Goal: Check status: Check status

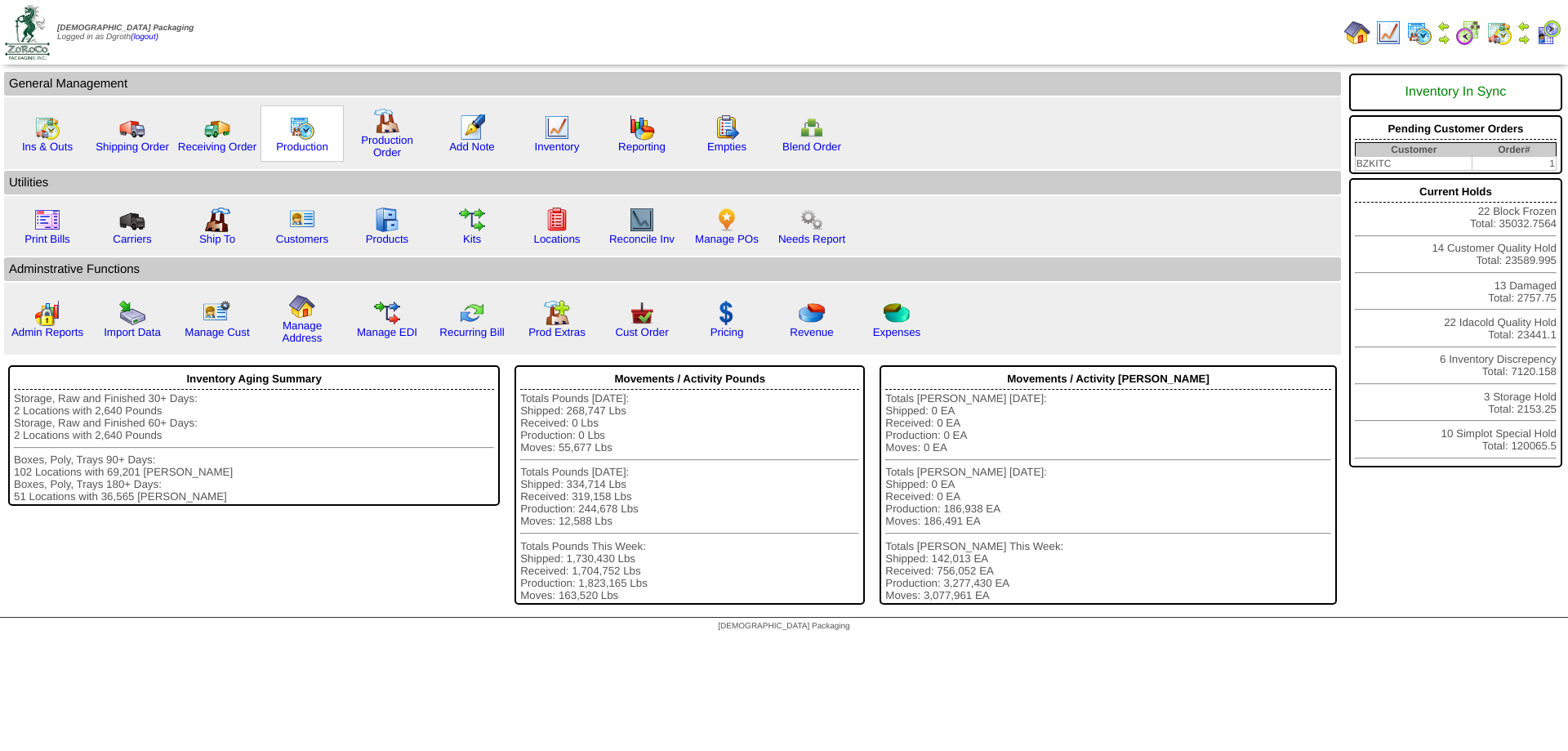
click at [313, 128] on img at bounding box center [302, 127] width 26 height 26
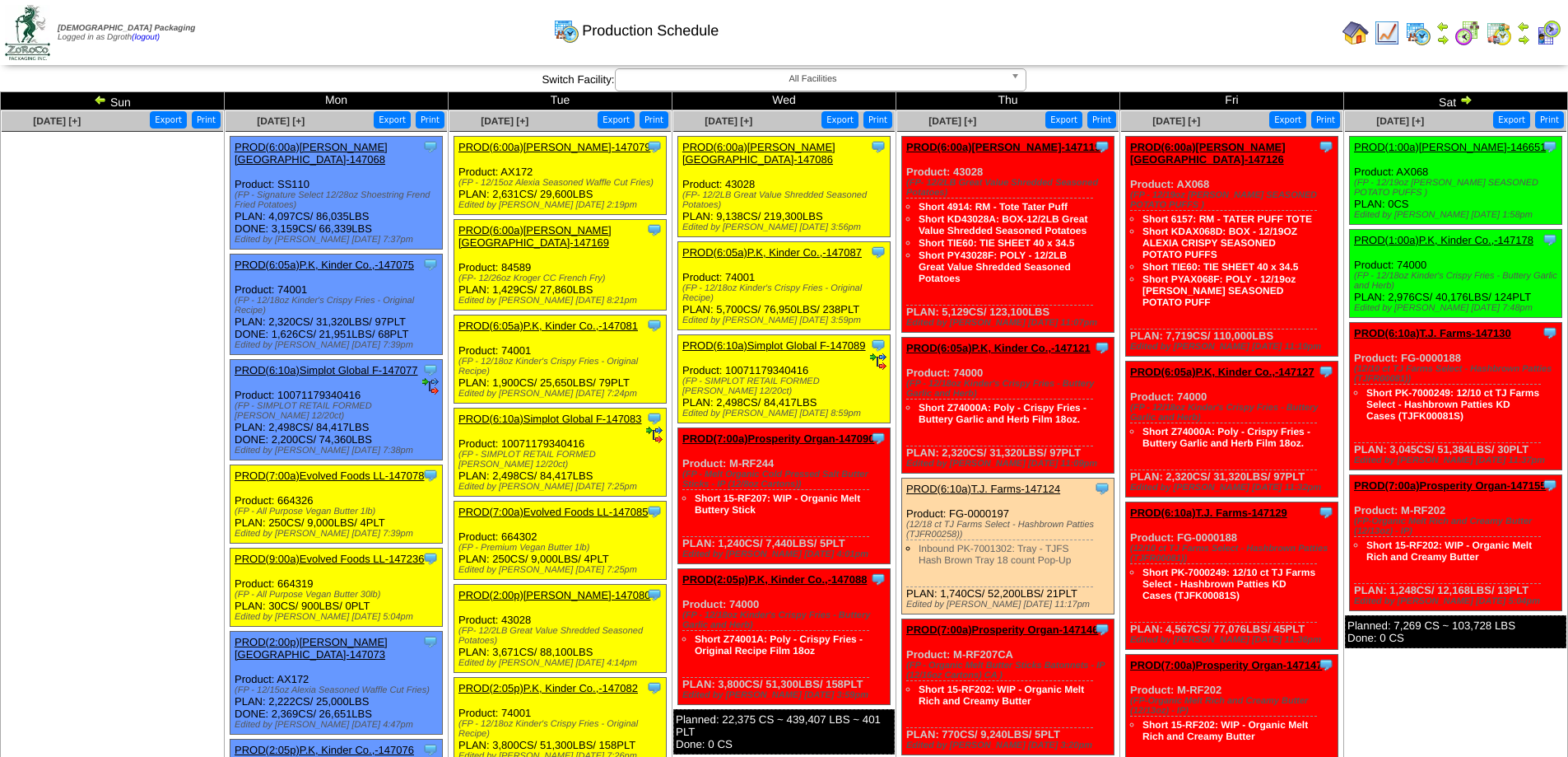
click at [98, 101] on img at bounding box center [100, 100] width 14 height 14
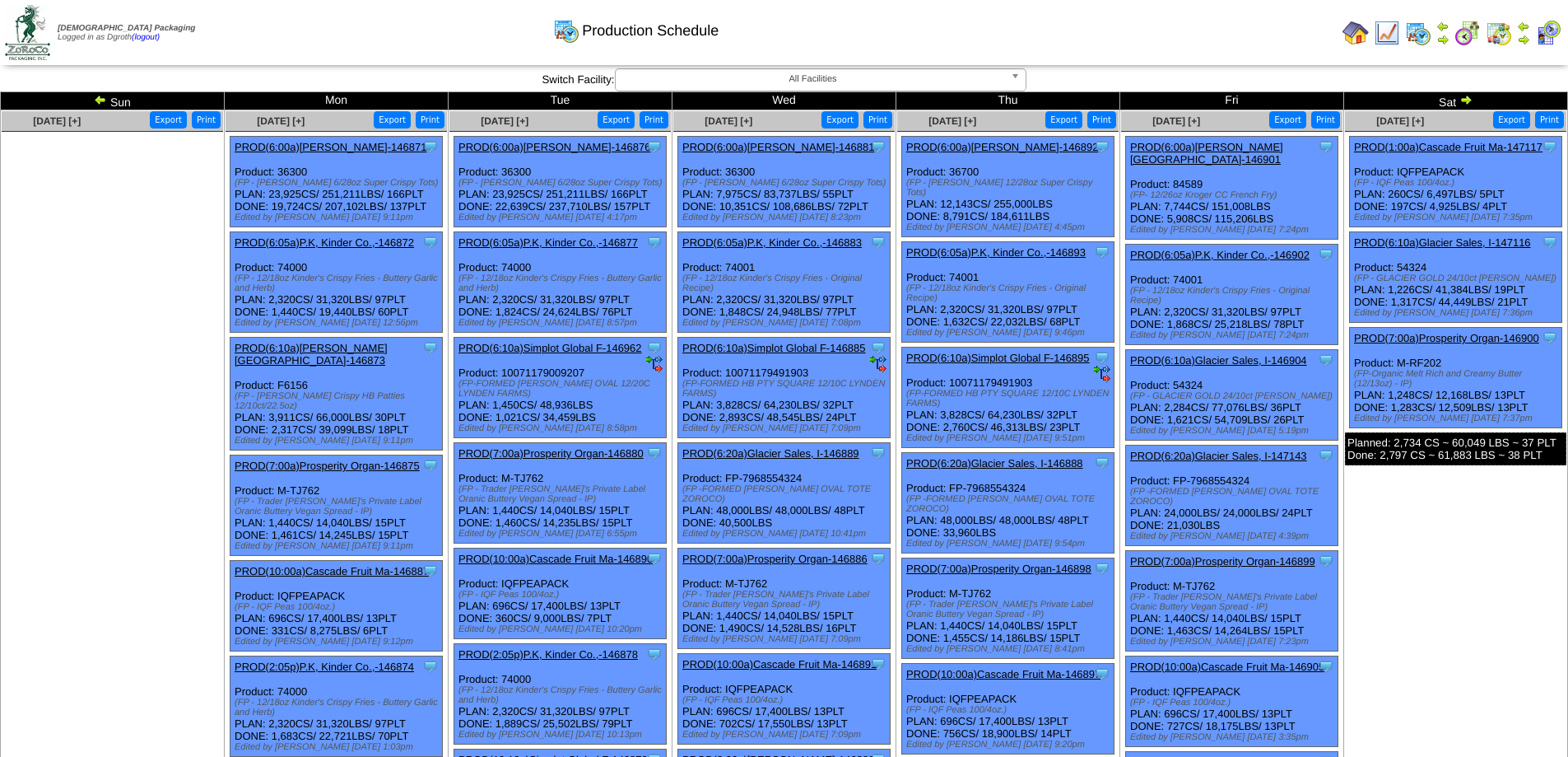
click at [99, 93] on img at bounding box center [100, 100] width 14 height 14
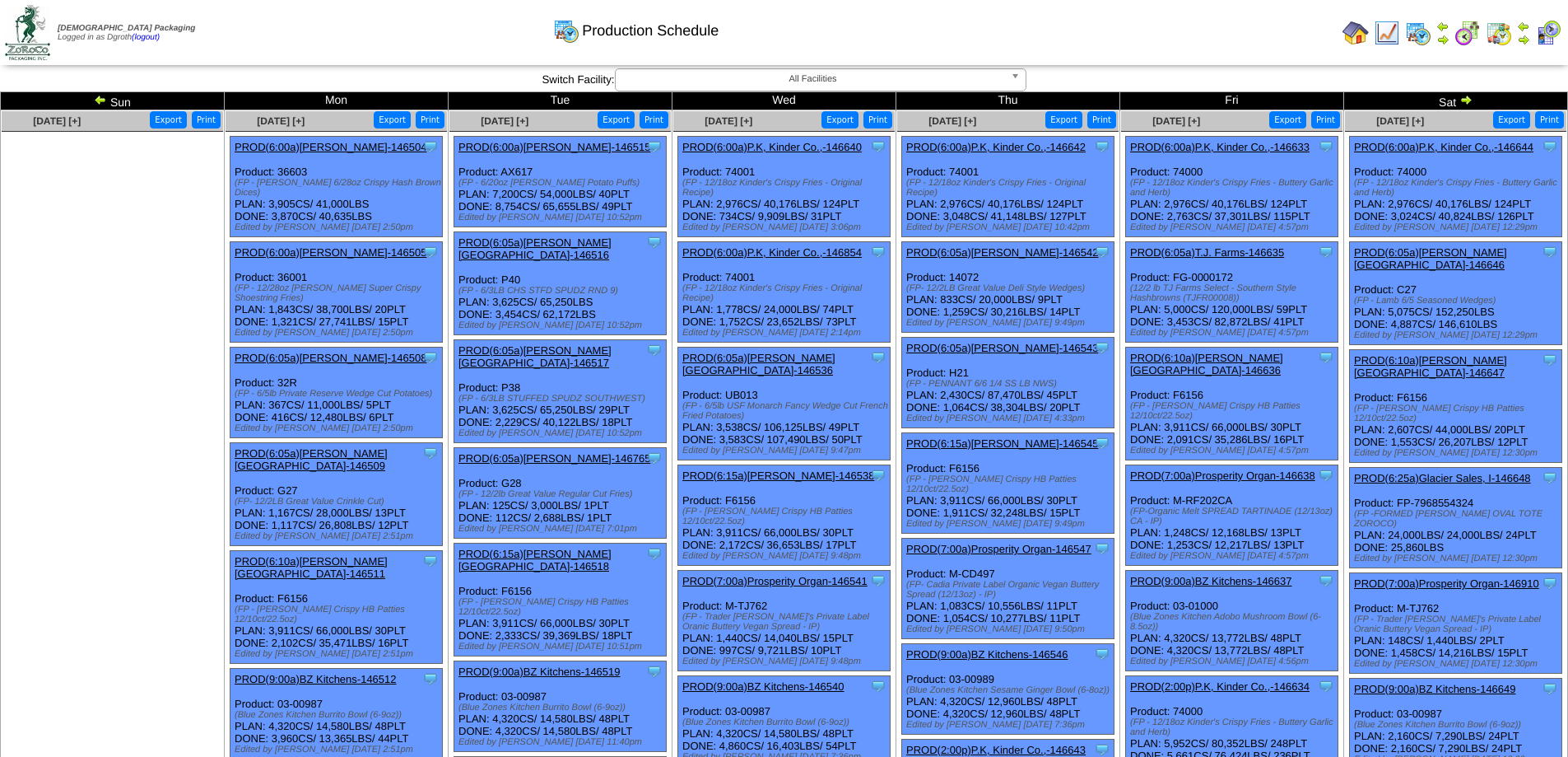
click at [103, 96] on img at bounding box center [100, 100] width 14 height 14
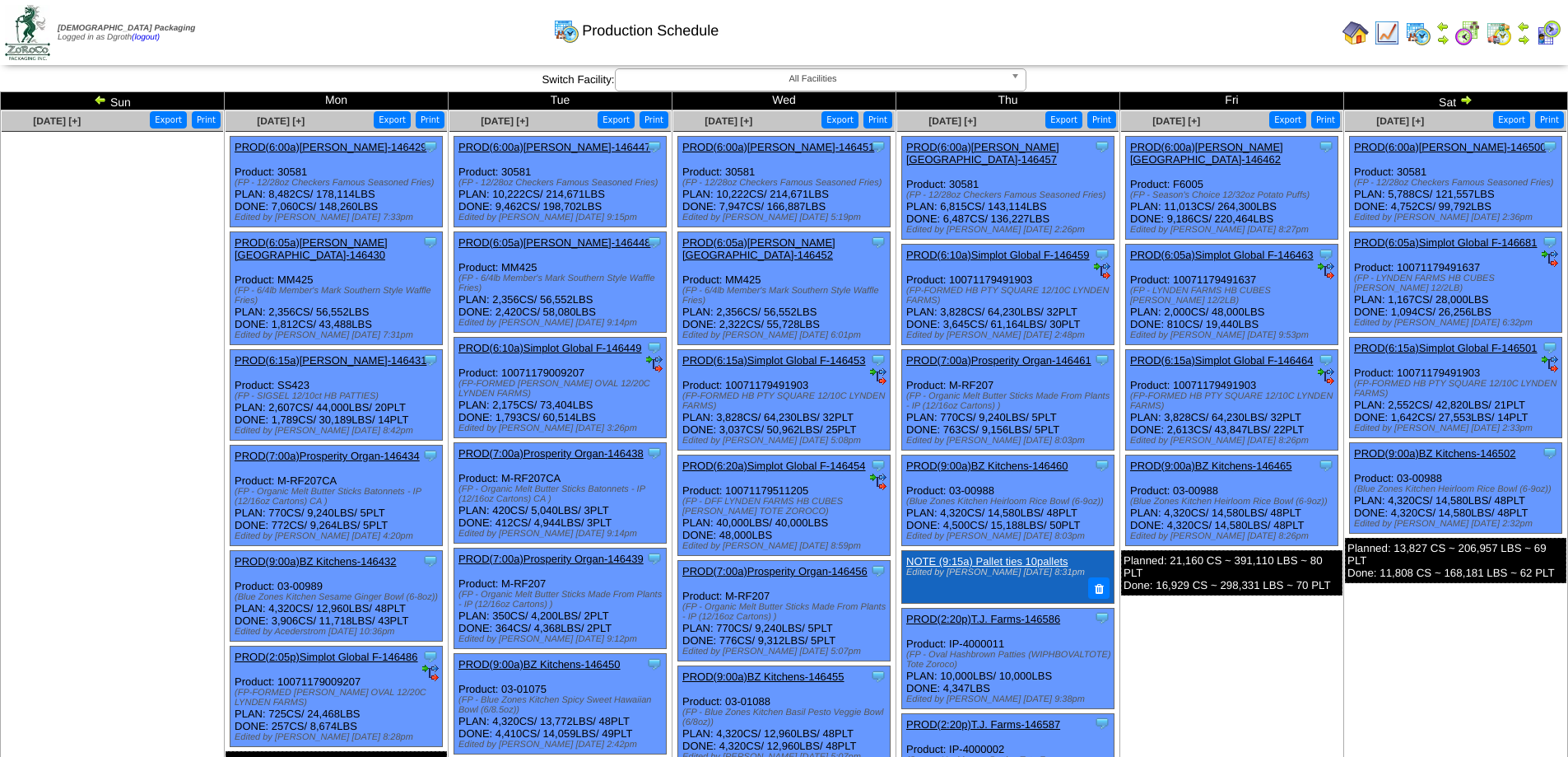
click at [102, 93] on td "Sun" at bounding box center [113, 101] width 224 height 18
click at [98, 96] on img at bounding box center [100, 100] width 14 height 14
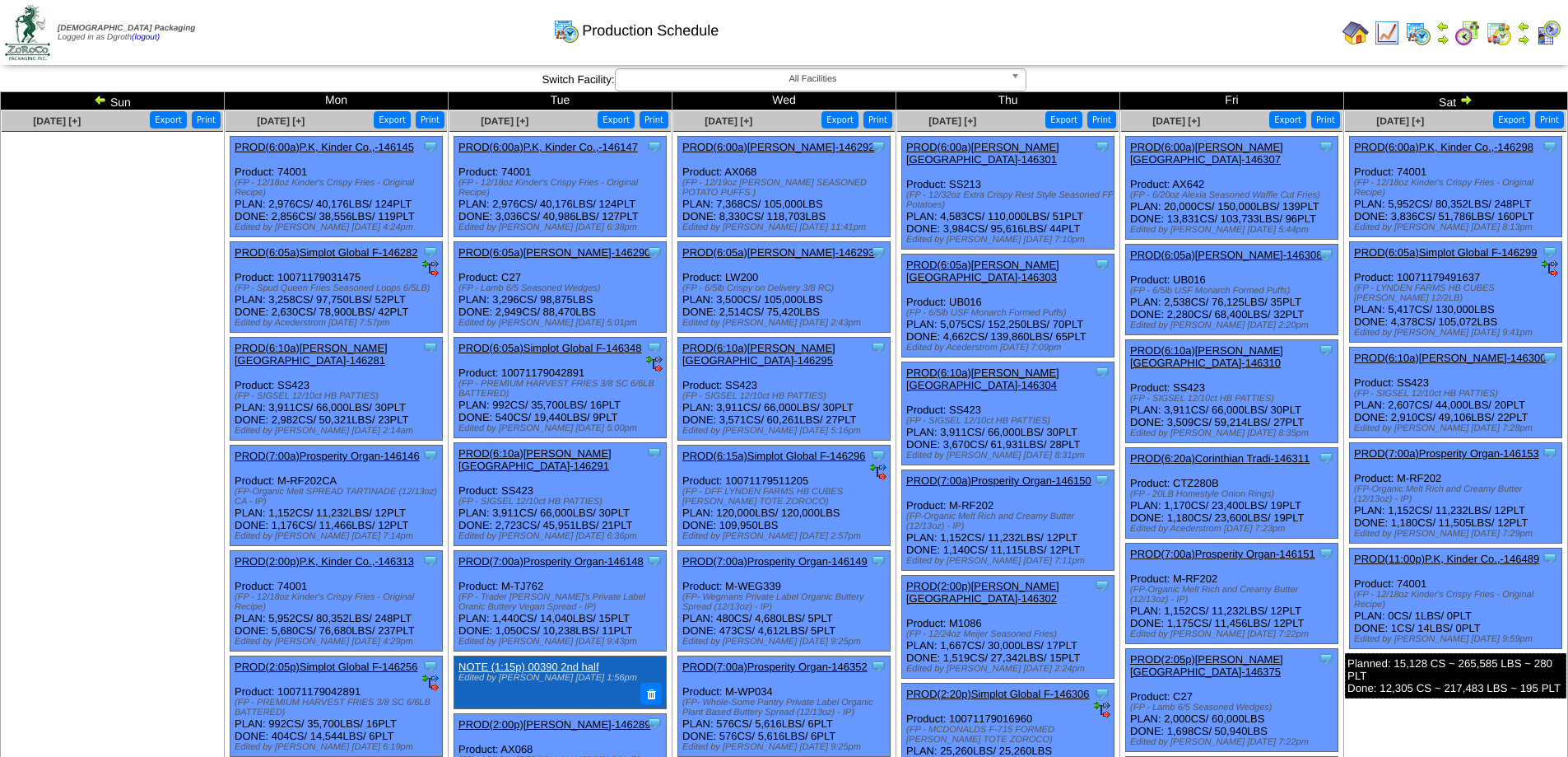
click at [102, 100] on img at bounding box center [100, 100] width 14 height 14
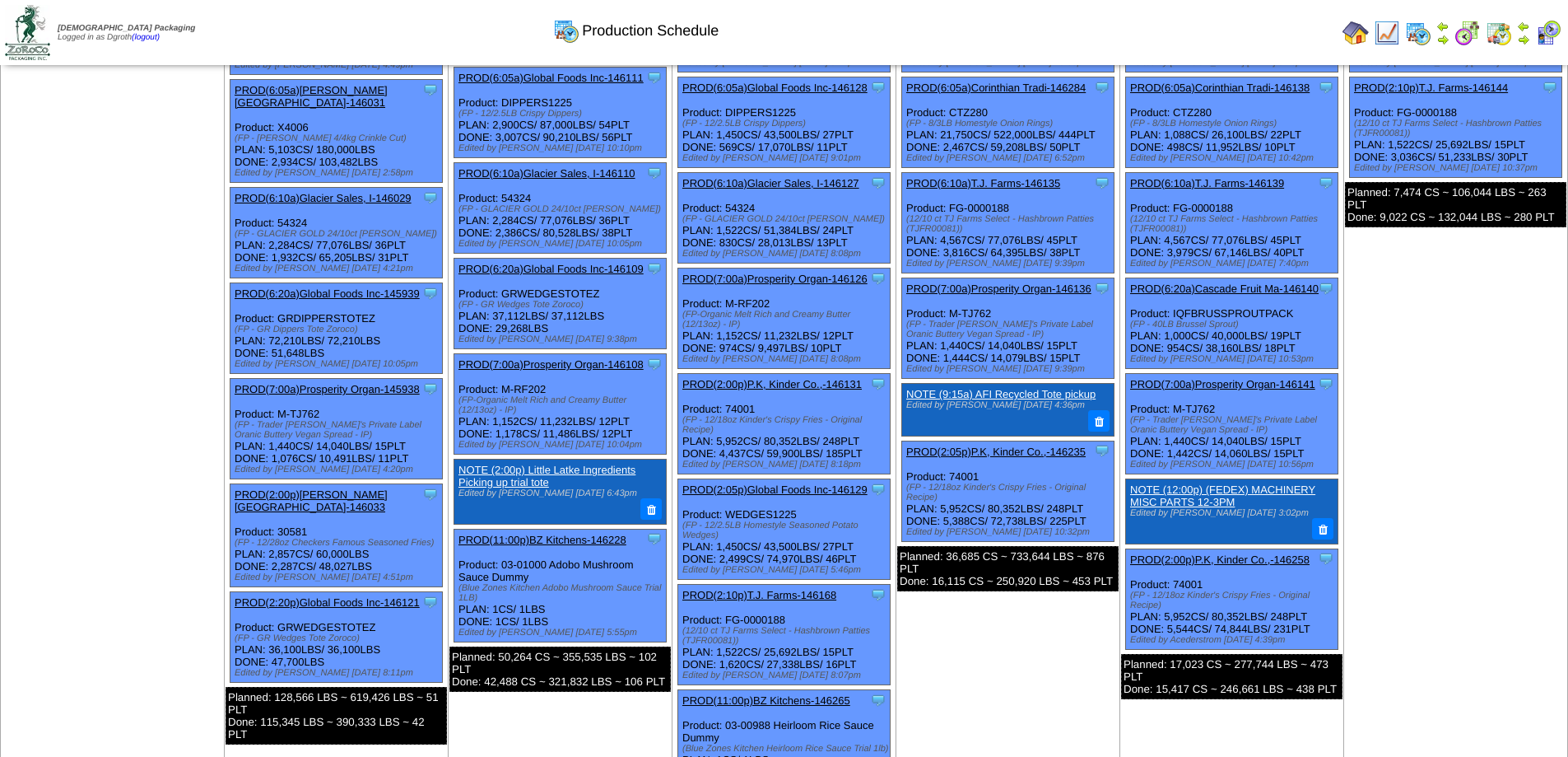
scroll to position [247, 0]
